Goal: Transaction & Acquisition: Purchase product/service

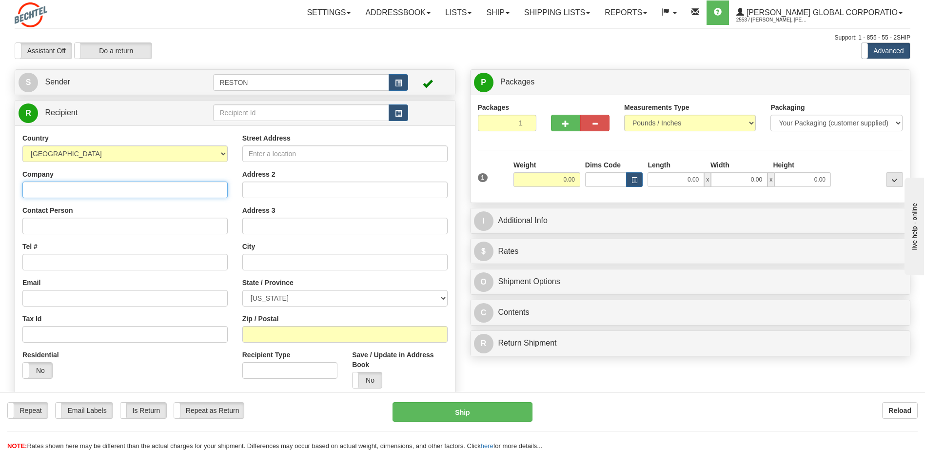
click at [72, 192] on input "Company" at bounding box center [124, 189] width 205 height 17
type input "[PERSON_NAME]"
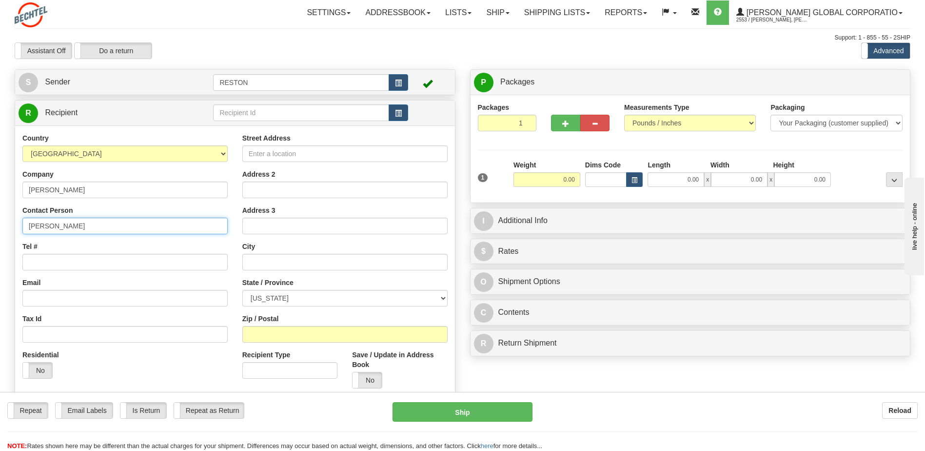
type input "[PERSON_NAME]"
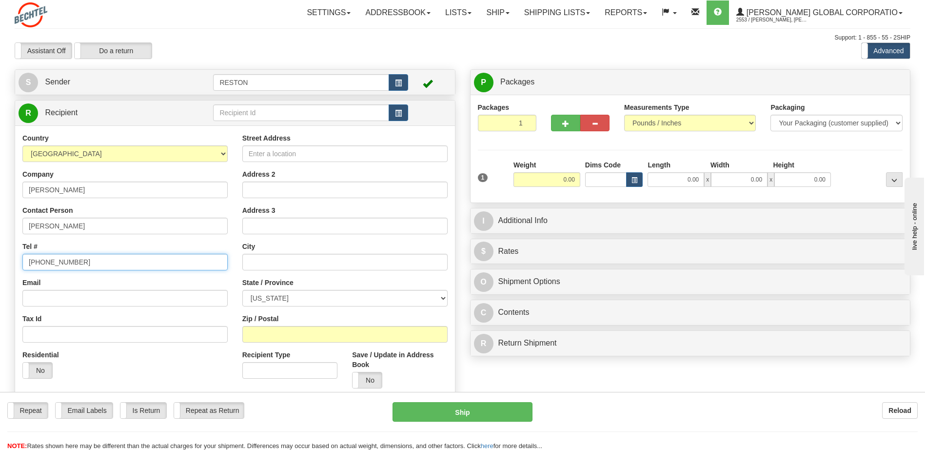
type input "[PHONE_NUMBER]"
click at [304, 153] on input "Street Address" at bounding box center [344, 153] width 205 height 17
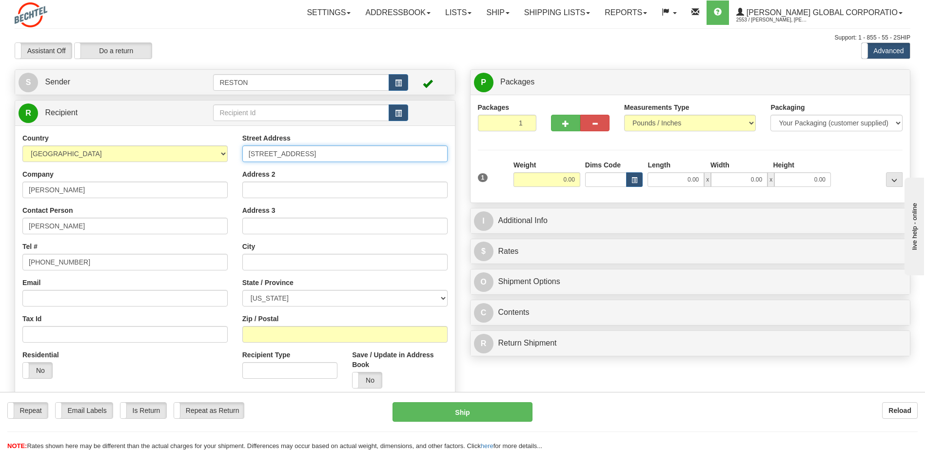
type input "100 Union valley Road"
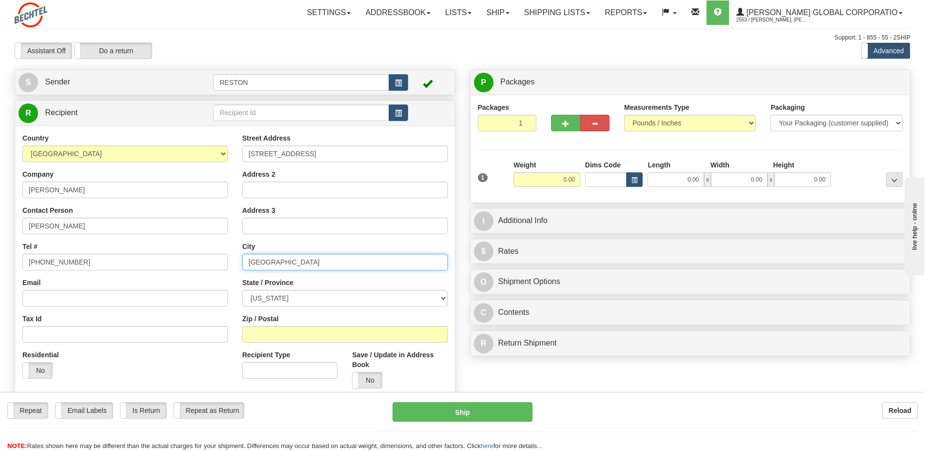
type input "[GEOGRAPHIC_DATA]"
select select "TN"
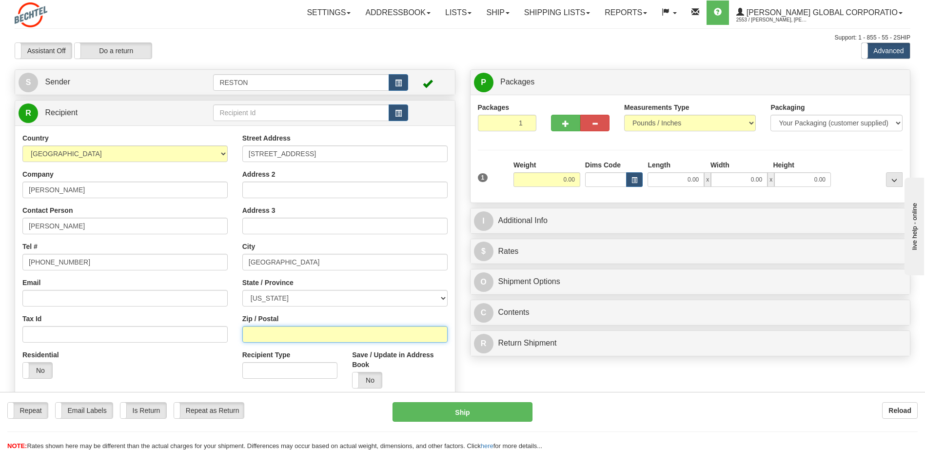
type input "5"
type input "37830"
click at [564, 181] on input "0.00" at bounding box center [547, 179] width 67 height 15
type input "20.00"
click at [687, 178] on input "0.00" at bounding box center [676, 179] width 57 height 15
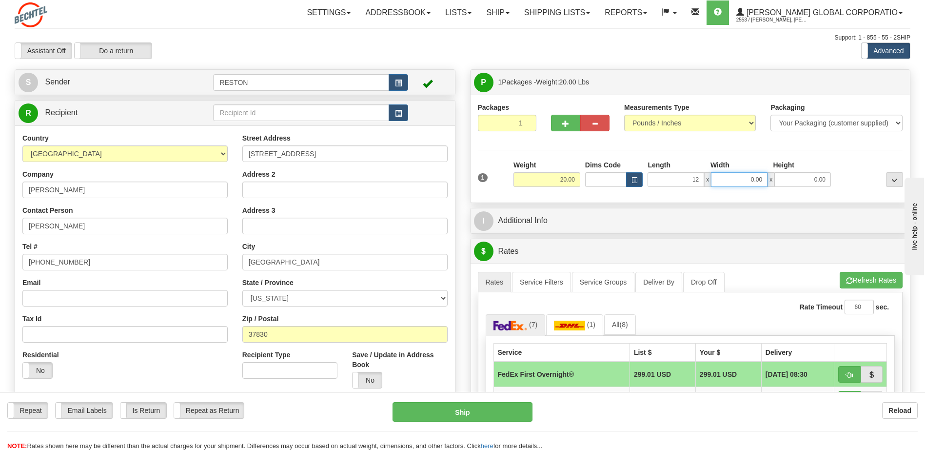
type input "12.00"
click at [754, 184] on input "0.00" at bounding box center [739, 179] width 57 height 15
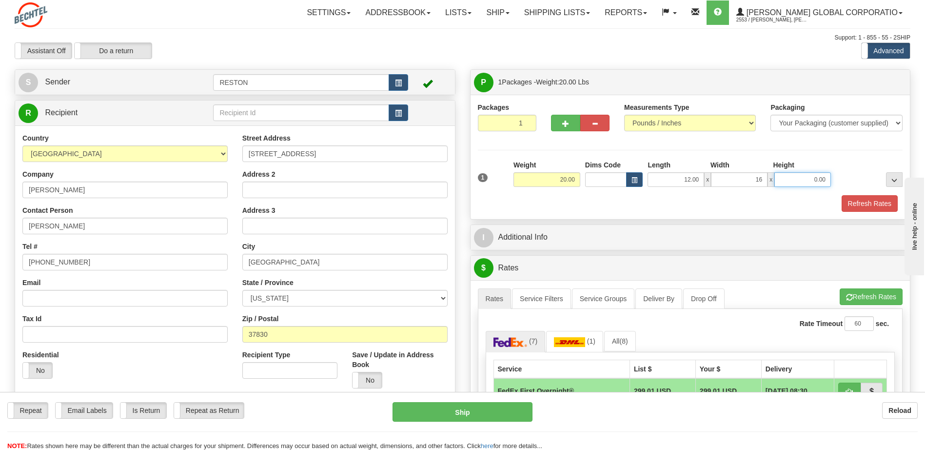
type input "16.00"
click at [811, 180] on input "0.00" at bounding box center [803, 179] width 57 height 15
type input "7.00"
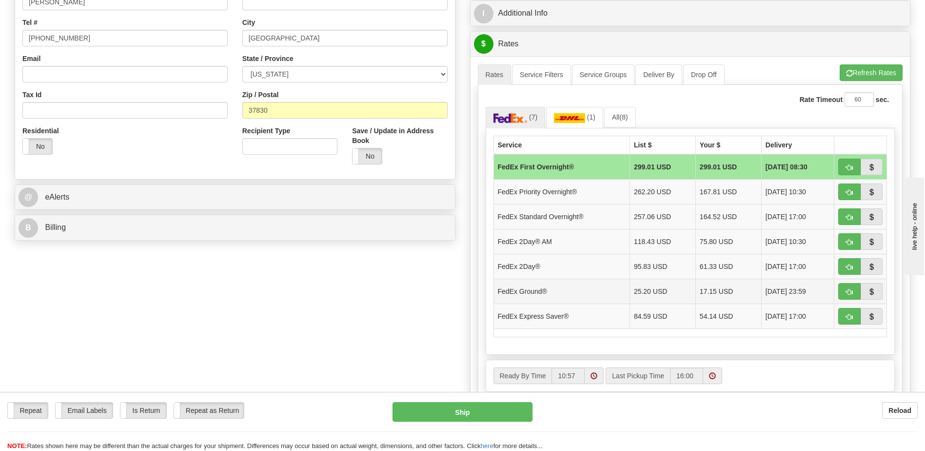
scroll to position [244, 0]
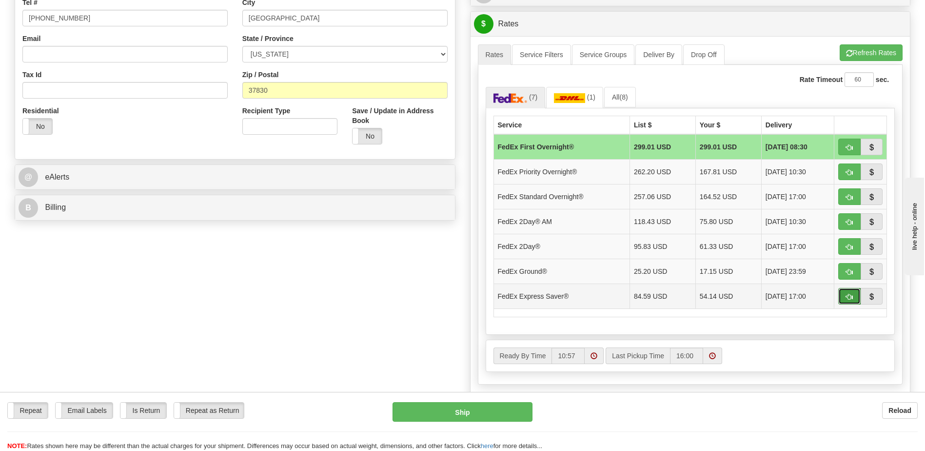
click at [846, 299] on span "button" at bounding box center [849, 297] width 7 height 6
type input "20"
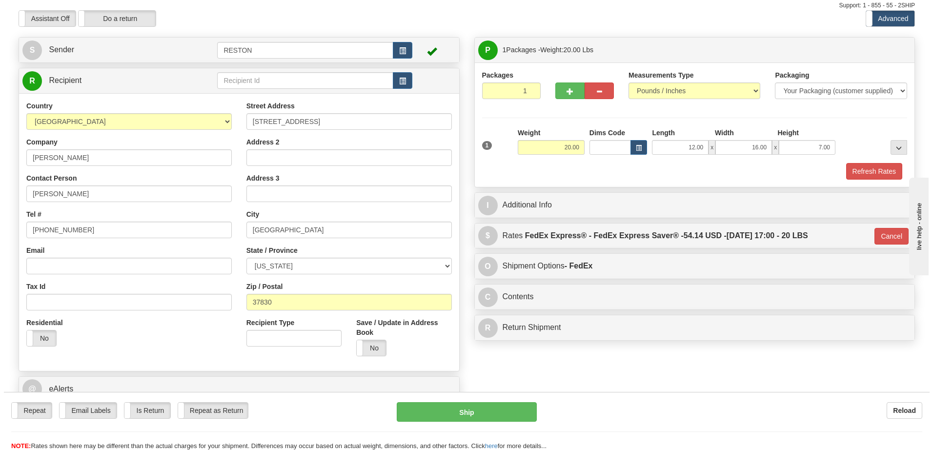
scroll to position [0, 0]
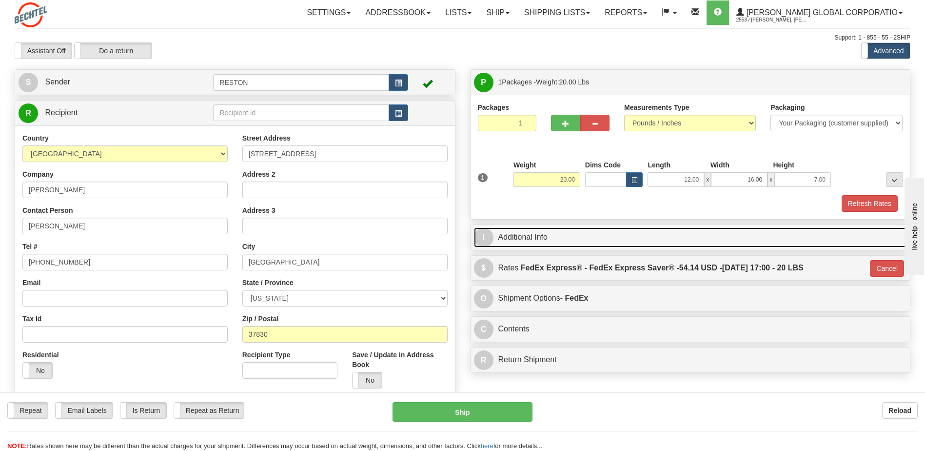
click at [506, 236] on link "I Additional Info" at bounding box center [690, 237] width 433 height 20
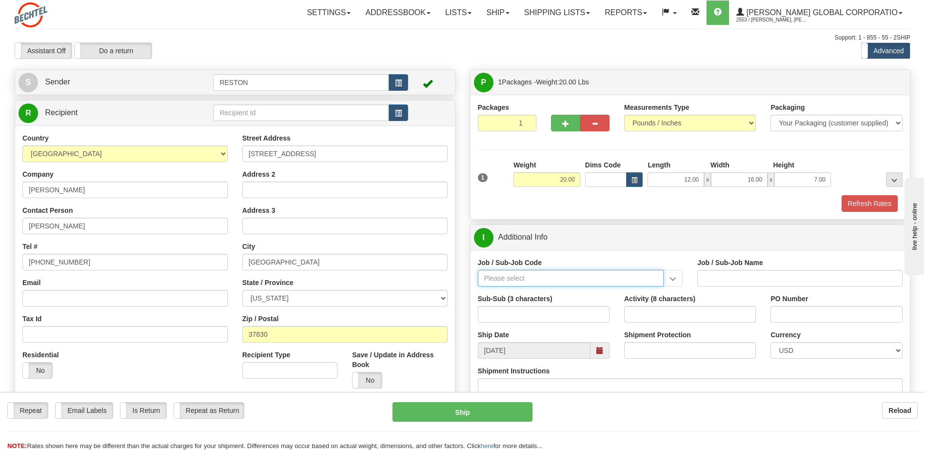
click at [527, 275] on input "Job / Sub-Job Code" at bounding box center [571, 278] width 186 height 17
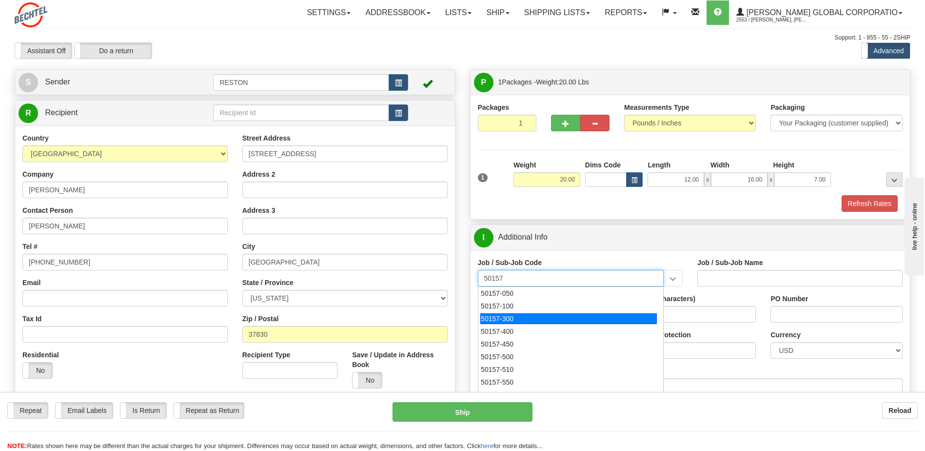
click at [504, 322] on div "50157-300" at bounding box center [568, 318] width 177 height 11
type input "50157-300"
type input "NUCLEAR POWER QC/CONSTR. - NP CONSTRUCTION MANAGER"
type input "50157-300"
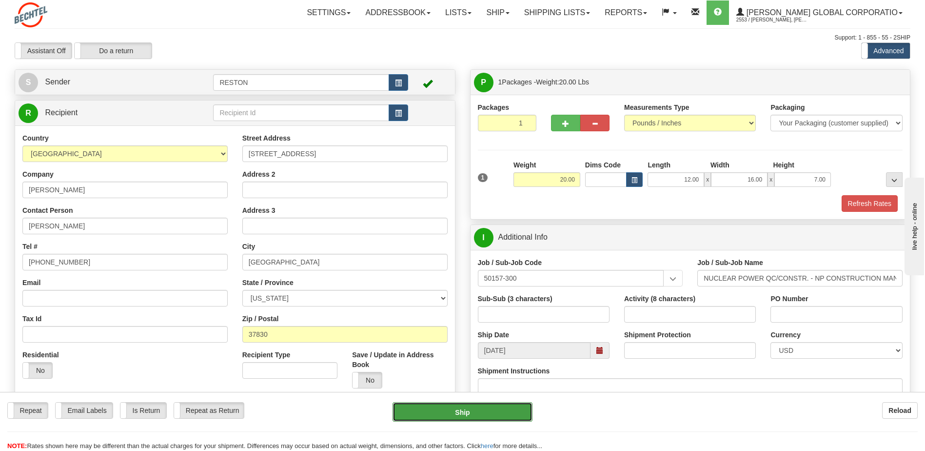
click at [461, 415] on button "Ship" at bounding box center [463, 412] width 140 height 20
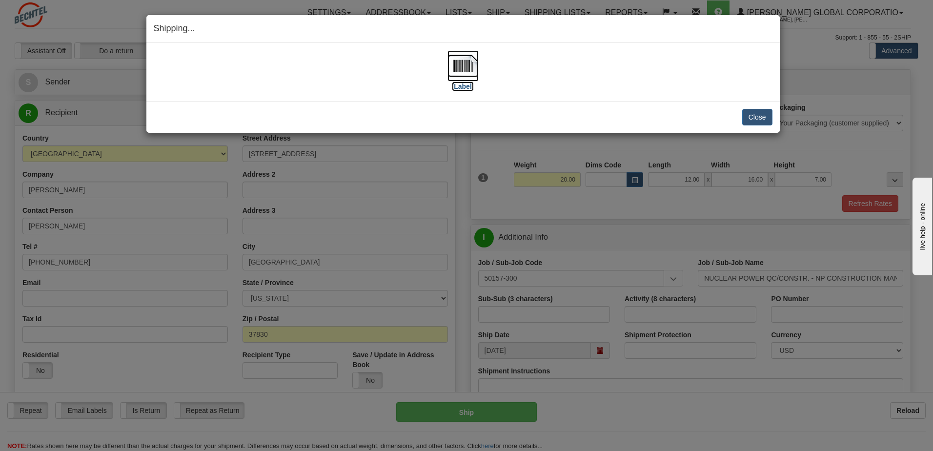
click at [476, 67] on img at bounding box center [462, 65] width 31 height 31
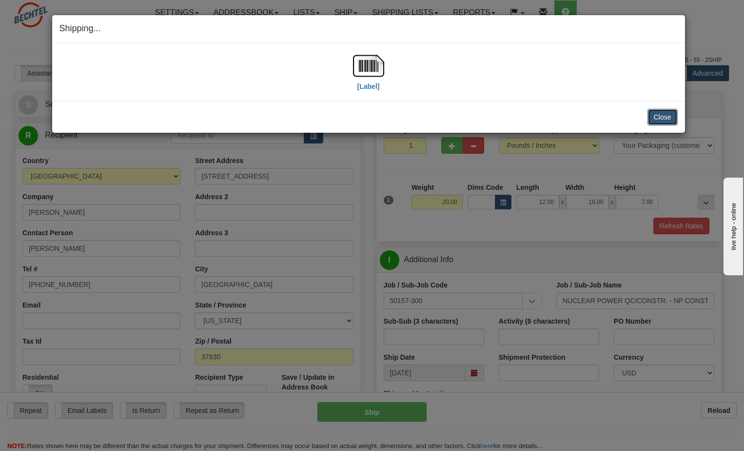
click at [666, 115] on button "Close" at bounding box center [663, 117] width 30 height 17
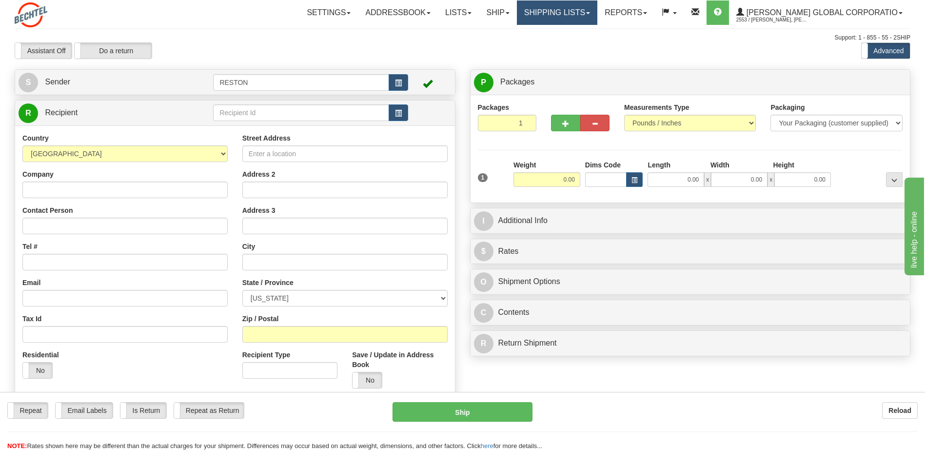
click at [575, 9] on link "Shipping lists" at bounding box center [557, 12] width 80 height 24
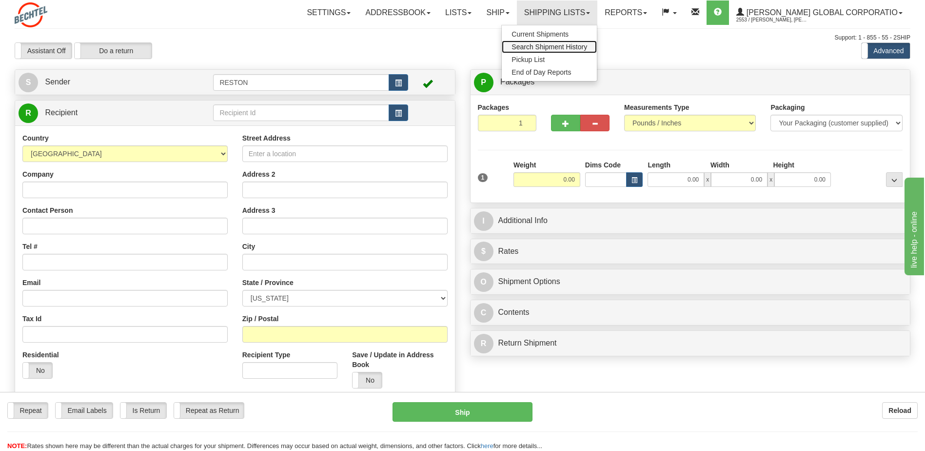
click at [574, 48] on span "Search Shipment History" at bounding box center [550, 47] width 76 height 8
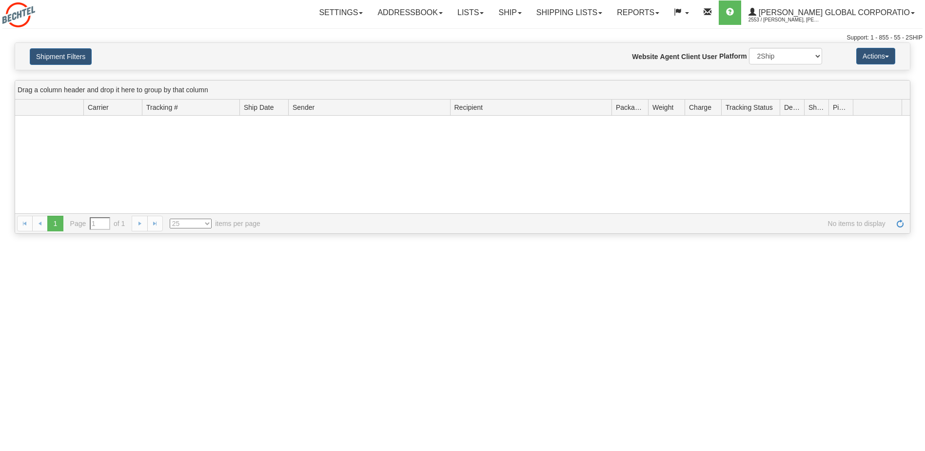
type input "From [DATE] To [DATE]"
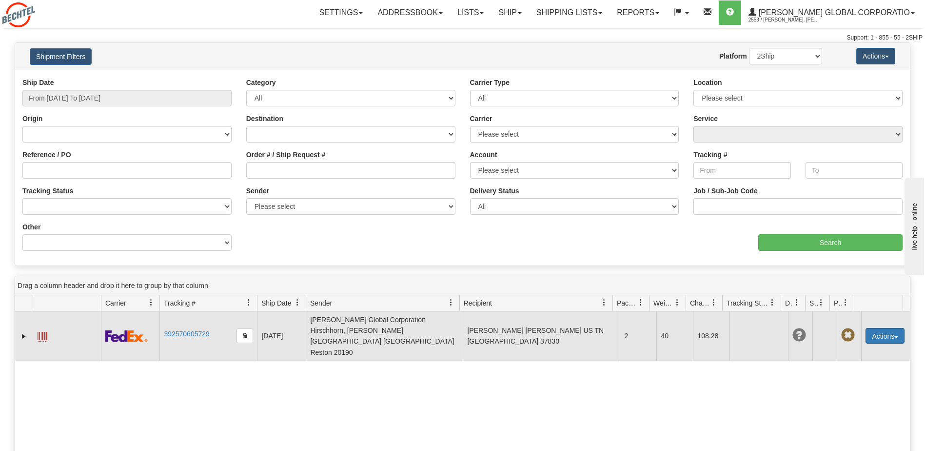
click at [872, 328] on button "Actions" at bounding box center [885, 336] width 39 height 16
click at [848, 347] on link "Repeat" at bounding box center [865, 353] width 78 height 13
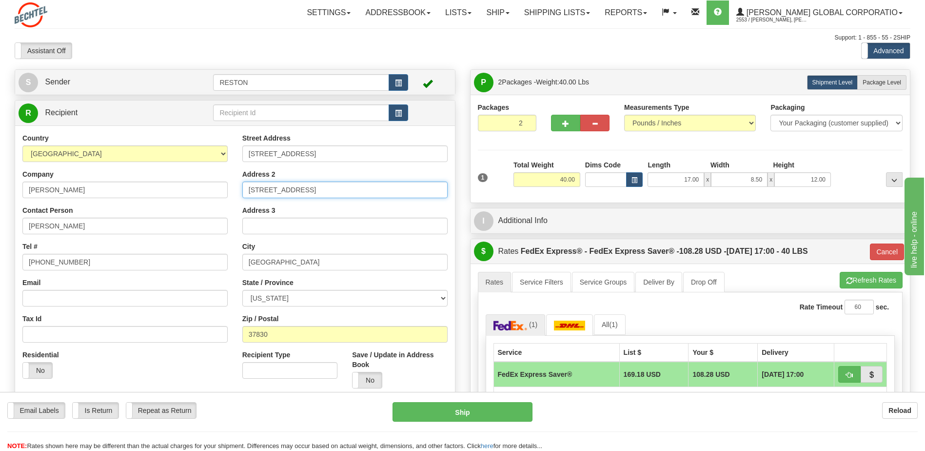
drag, startPoint x: 295, startPoint y: 190, endPoint x: 125, endPoint y: 194, distance: 169.3
click at [125, 194] on div "Country [GEOGRAPHIC_DATA] [GEOGRAPHIC_DATA] [GEOGRAPHIC_DATA] [GEOGRAPHIC_DATA]…" at bounding box center [235, 264] width 440 height 262
drag, startPoint x: 811, startPoint y: 179, endPoint x: 835, endPoint y: 175, distance: 24.6
click at [835, 176] on div "1 Total Weight 40.00 Dims Code x" at bounding box center [691, 177] width 430 height 35
type input "9.00"
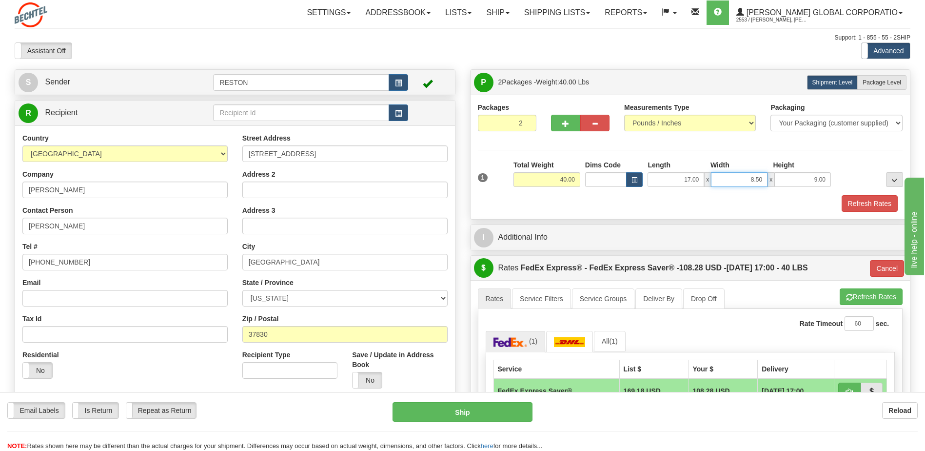
click at [746, 181] on input "8.50" at bounding box center [739, 179] width 57 height 15
drag, startPoint x: 746, startPoint y: 181, endPoint x: 762, endPoint y: 181, distance: 16.6
click at [762, 181] on input "8.50" at bounding box center [739, 179] width 57 height 15
click button "Delete" at bounding box center [0, 0] width 0 height 0
type input "9.00"
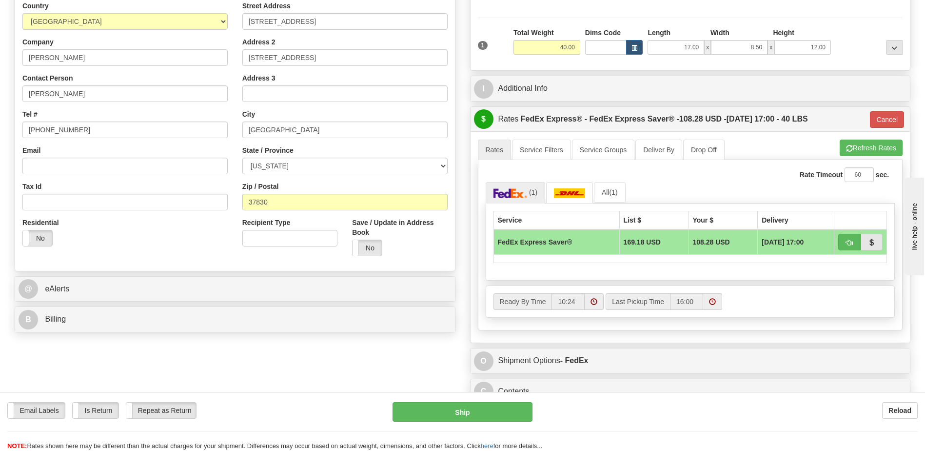
scroll to position [134, 0]
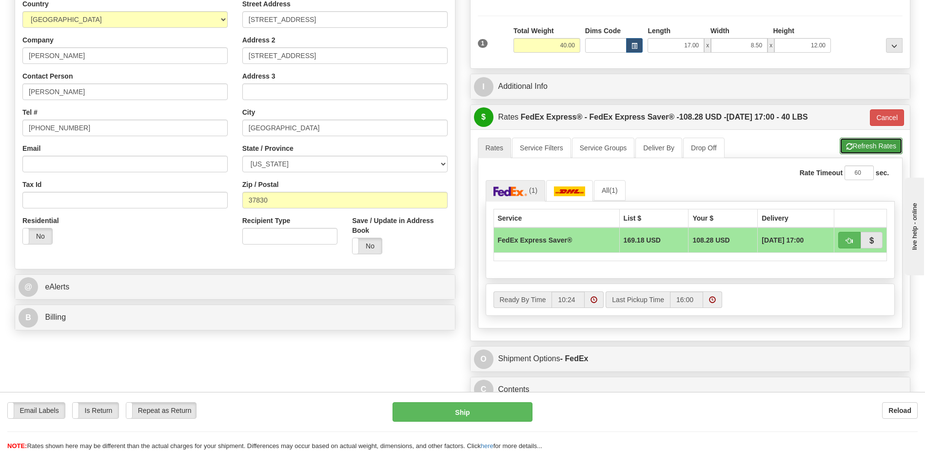
click at [862, 147] on button "Refresh Rates" at bounding box center [871, 146] width 63 height 17
type input "20"
click at [879, 114] on button "Cancel" at bounding box center [887, 117] width 34 height 17
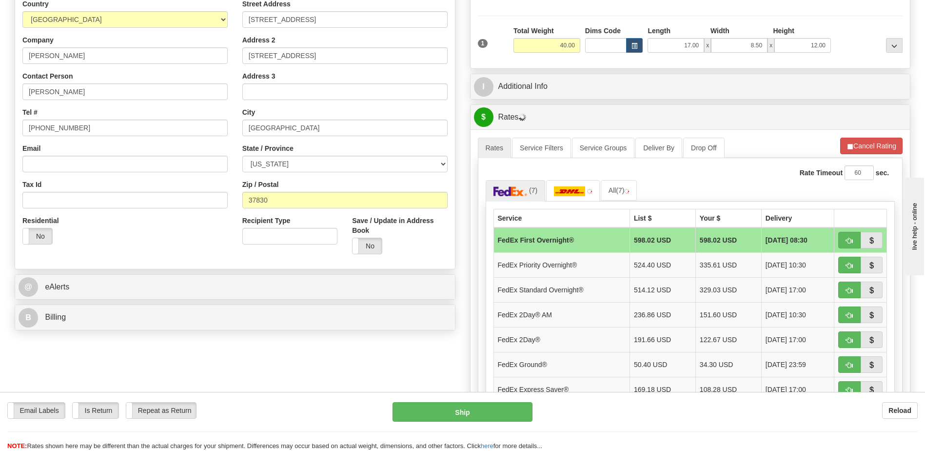
drag, startPoint x: 927, startPoint y: 152, endPoint x: 926, endPoint y: 208, distance: 55.6
click at [925, 208] on html "Training Course Close Toggle navigation Settings Shipping Preferences New Sende…" at bounding box center [462, 91] width 925 height 451
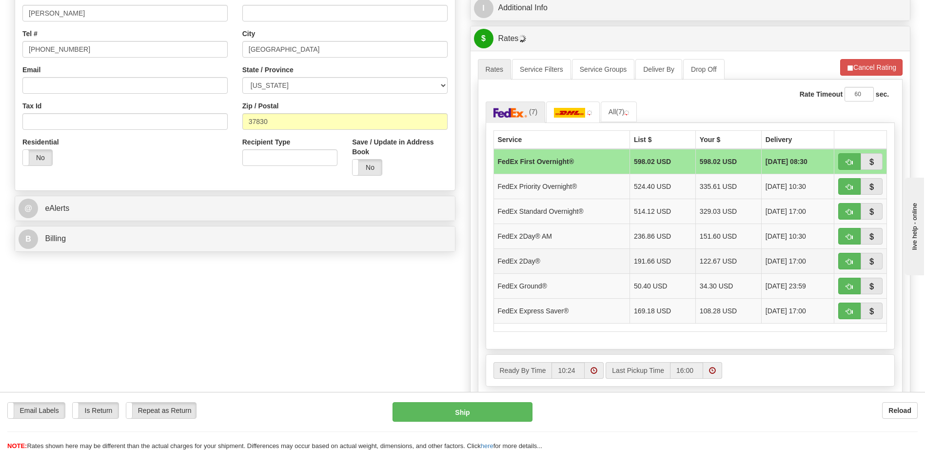
scroll to position [164, 0]
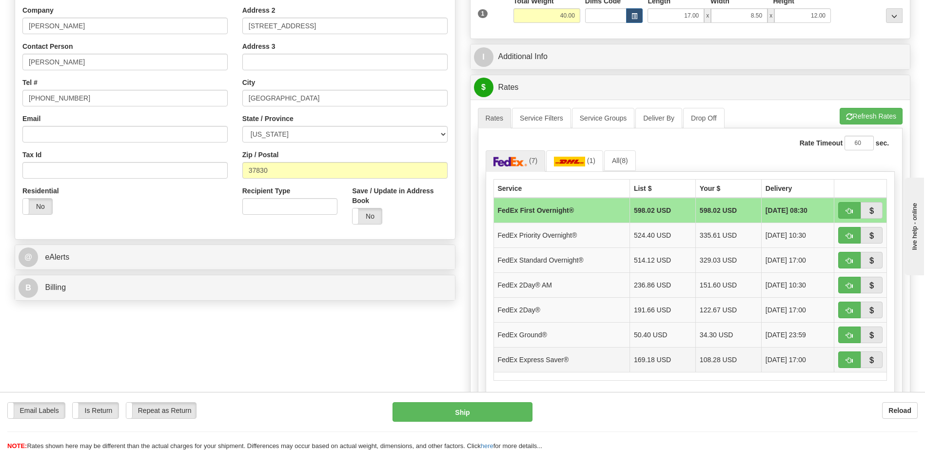
click at [706, 362] on td "108.28 USD" at bounding box center [729, 359] width 66 height 25
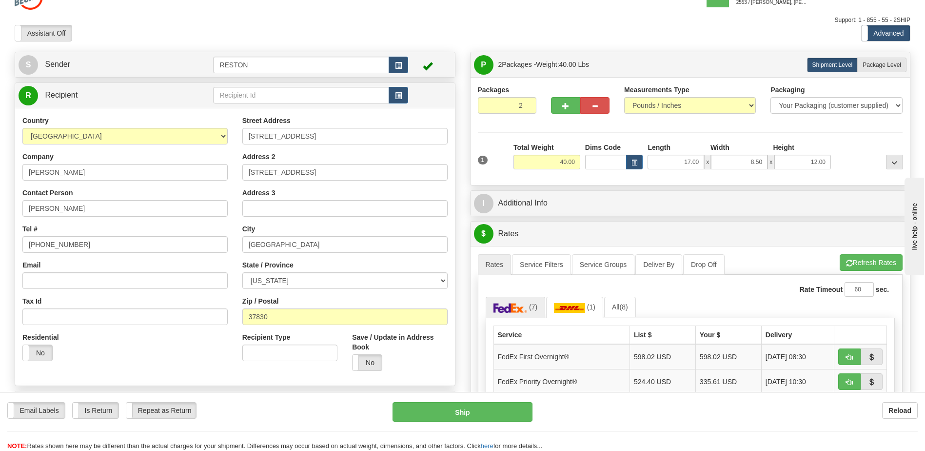
scroll to position [0, 0]
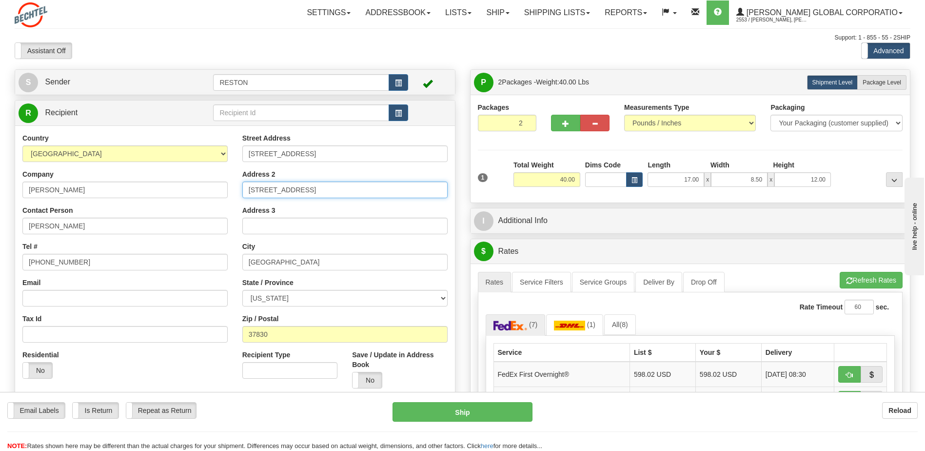
drag, startPoint x: 299, startPoint y: 191, endPoint x: 135, endPoint y: 186, distance: 164.9
click at [138, 188] on div "Country [GEOGRAPHIC_DATA] [GEOGRAPHIC_DATA] [GEOGRAPHIC_DATA] [GEOGRAPHIC_DATA]…" at bounding box center [235, 264] width 440 height 262
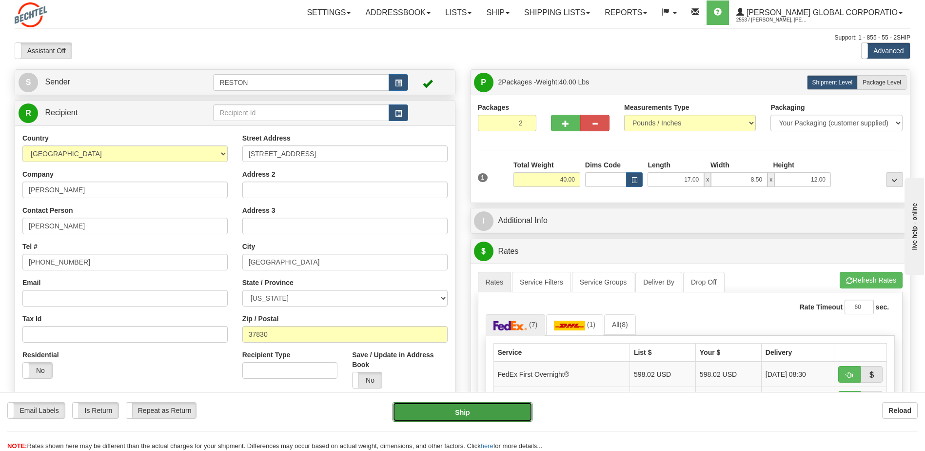
click at [508, 408] on button "Ship" at bounding box center [463, 412] width 140 height 20
type input "20"
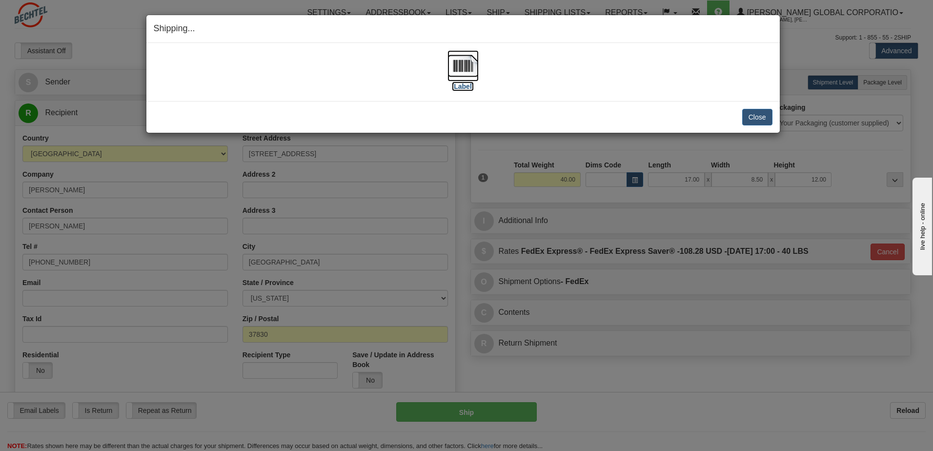
click at [466, 72] on img at bounding box center [462, 65] width 31 height 31
